Goal: Entertainment & Leisure: Consume media (video, audio)

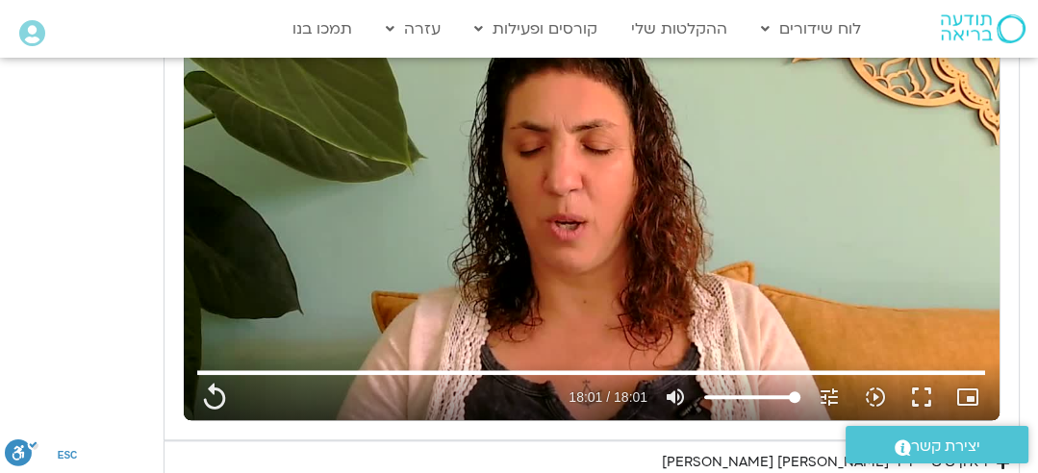
scroll to position [1758, 0]
type input "1081.16"
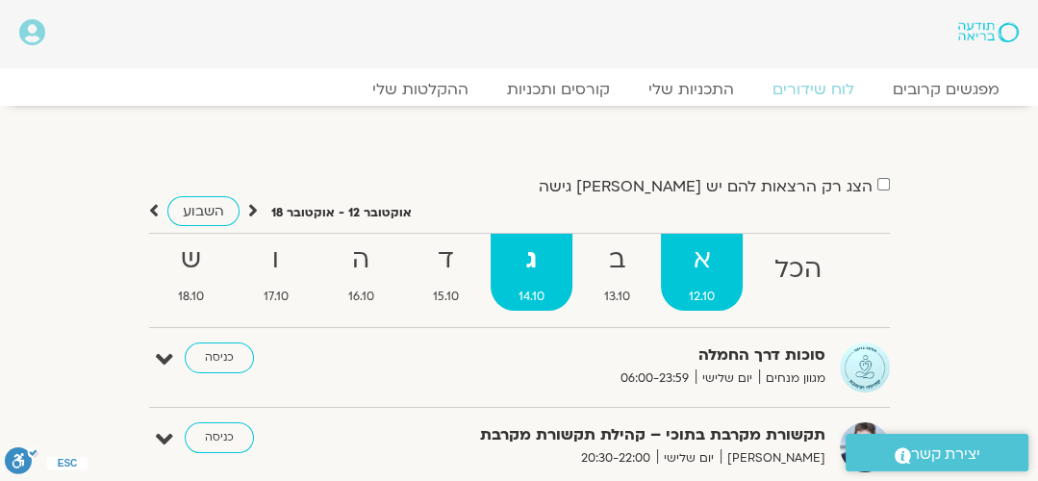
click at [701, 255] on strong "א" at bounding box center [702, 259] width 82 height 43
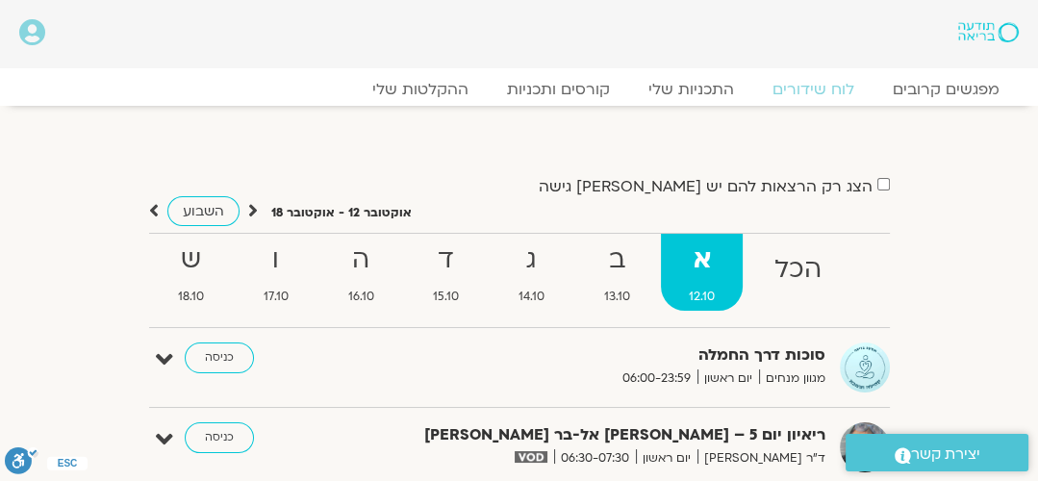
click at [771, 352] on strong "סוכות דרך החמלה" at bounding box center [618, 355] width 413 height 26
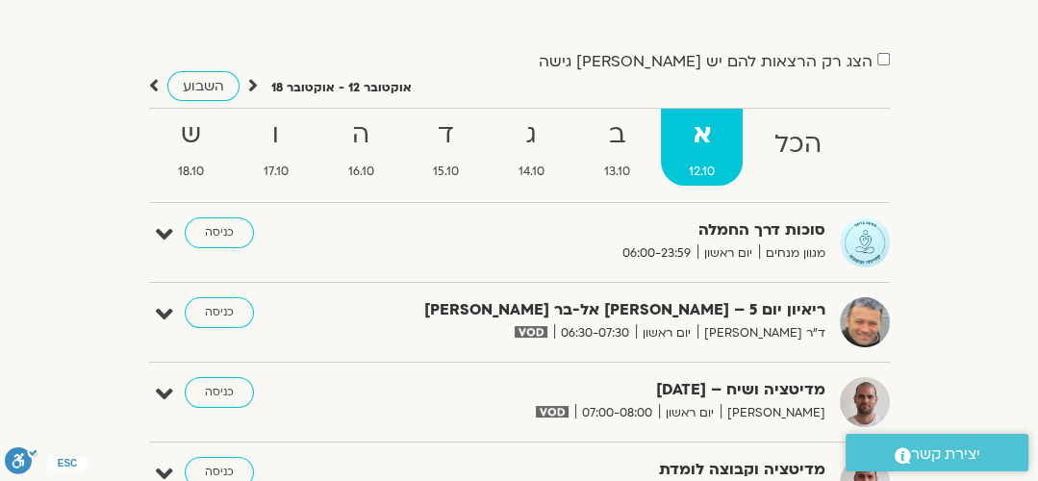
scroll to position [146, 0]
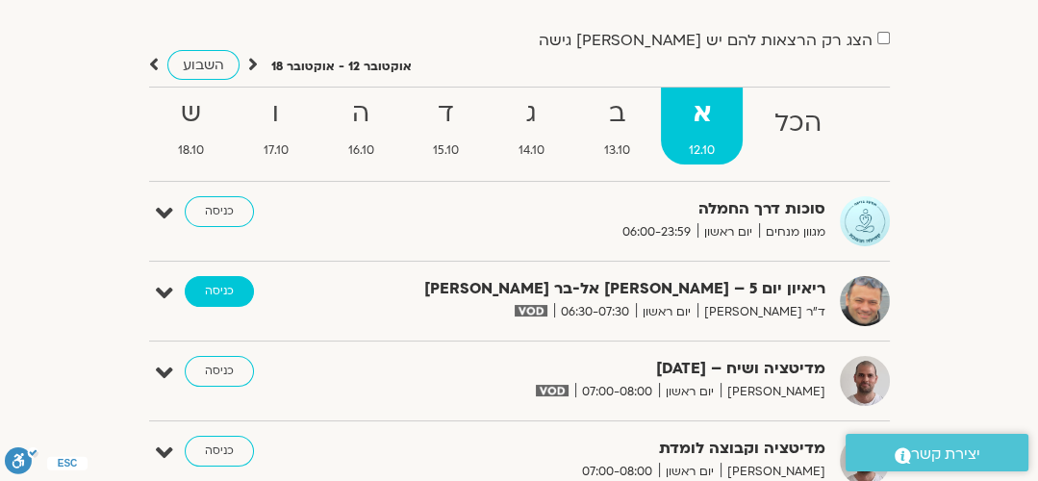
click at [211, 289] on link "כניסה" at bounding box center [219, 291] width 69 height 31
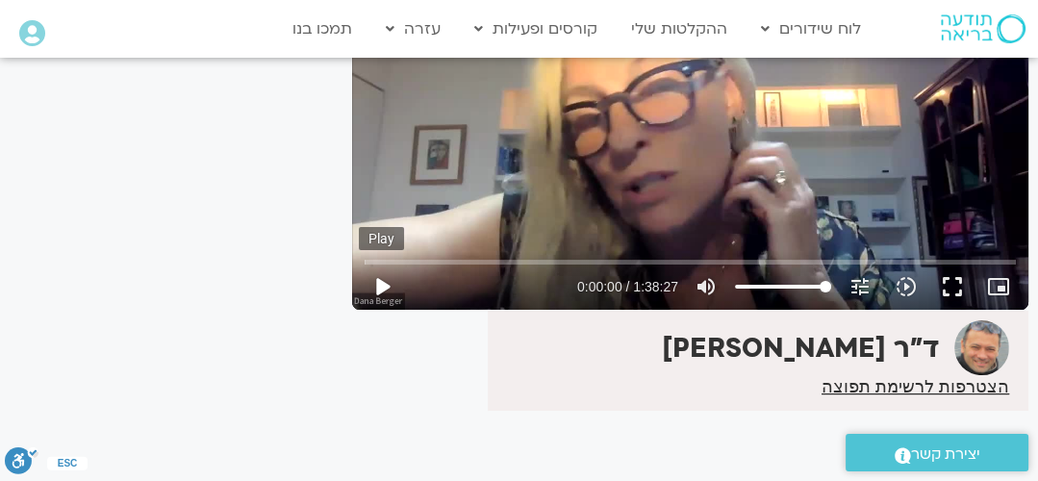
click at [378, 281] on button "play_arrow" at bounding box center [382, 286] width 46 height 46
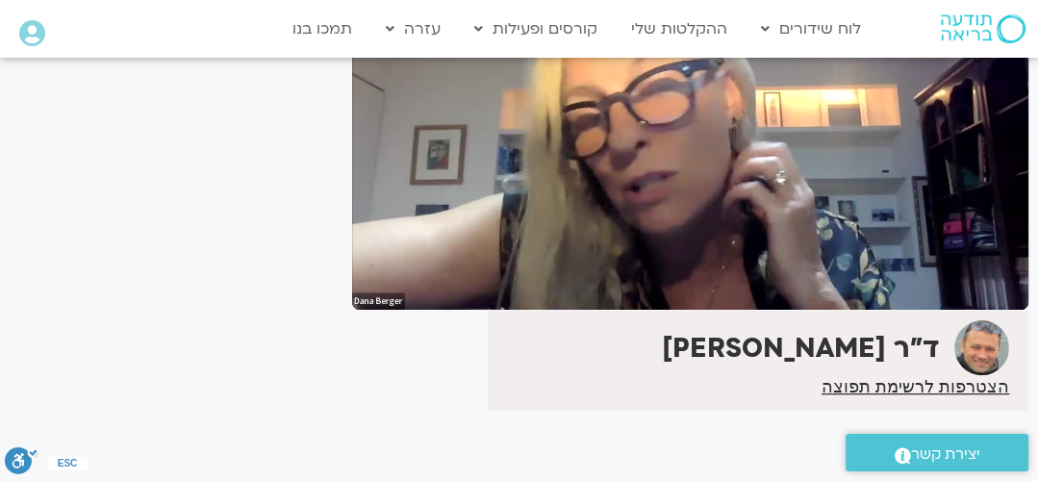
scroll to position [123, 0]
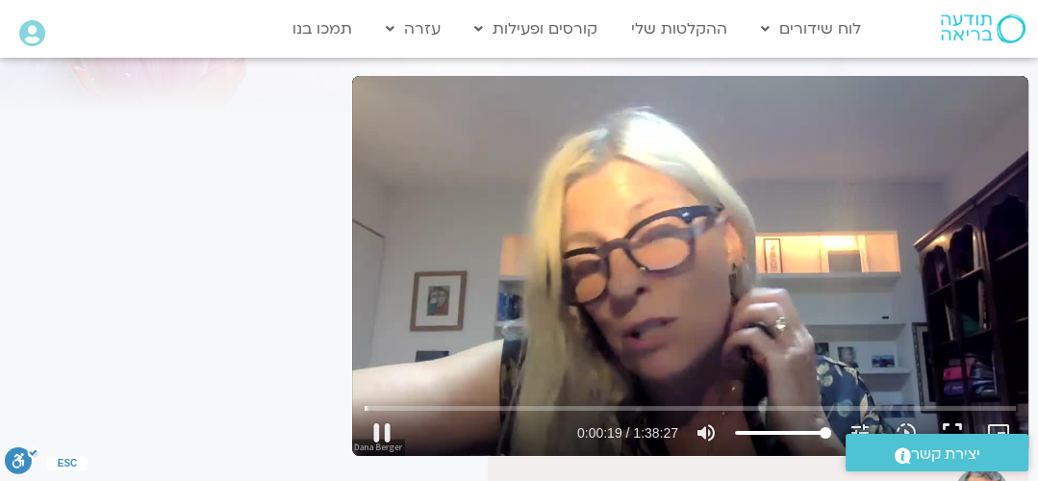
click at [643, 367] on div "Skip Ad pause 0:00:19 / 1:38:27 volume_up Mute tune Resolution Auto 720p slow_m…" at bounding box center [690, 266] width 676 height 380
type input "20.063073"
